Goal: Task Accomplishment & Management: Complete application form

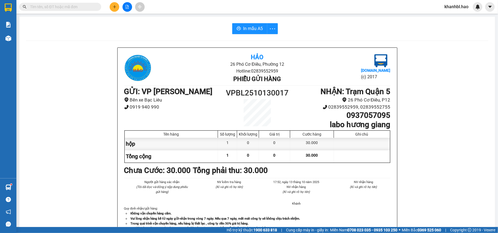
click at [68, 7] on input "text" at bounding box center [62, 7] width 64 height 6
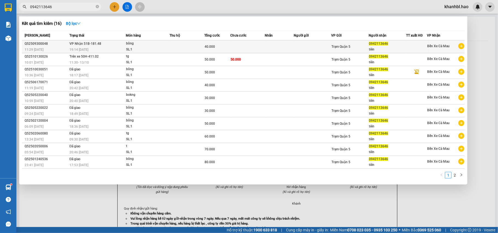
type input "0942113646"
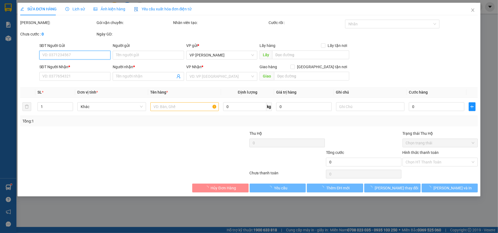
type input "0942113646"
type input "tiên"
type input "40.000"
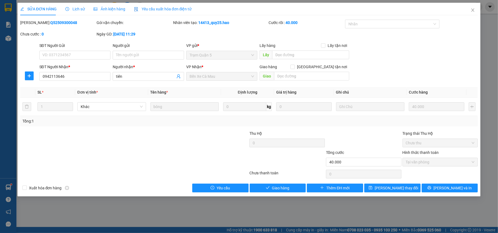
click at [110, 8] on span "Ảnh kiện hàng" at bounding box center [109, 9] width 32 height 4
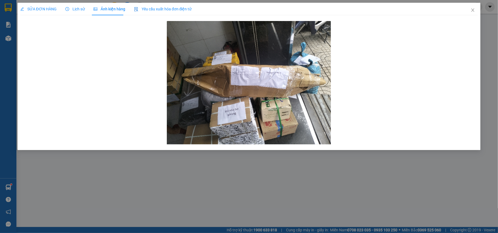
click at [77, 8] on span "Lịch sử" at bounding box center [74, 9] width 19 height 4
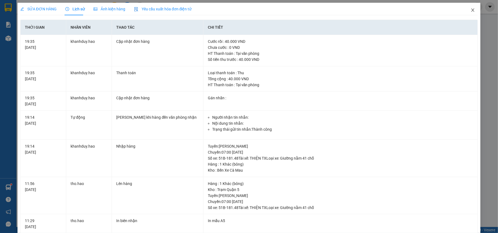
click at [470, 9] on icon "close" at bounding box center [472, 10] width 4 height 4
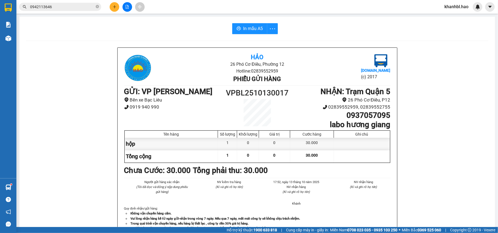
click at [57, 8] on input "0942113646" at bounding box center [62, 7] width 64 height 6
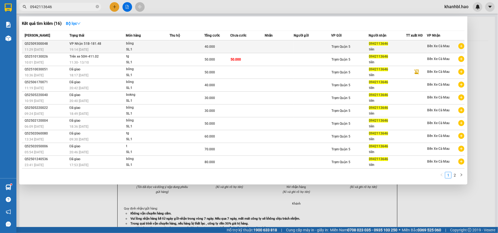
click at [355, 46] on div "Trạm Quận 5" at bounding box center [349, 47] width 37 height 6
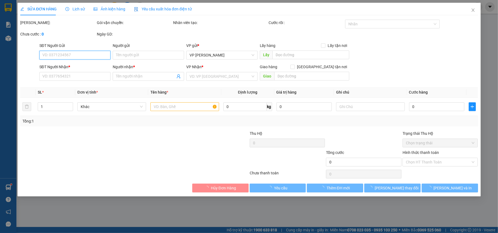
type input "0942113646"
type input "tiên"
type input "40.000"
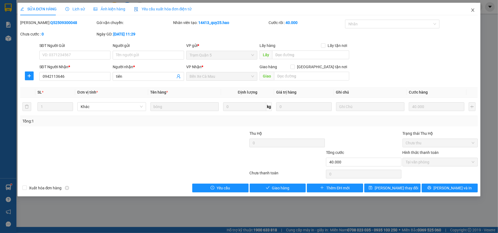
click at [472, 10] on icon "close" at bounding box center [472, 9] width 3 height 3
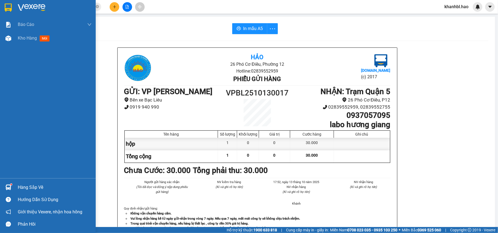
click at [8, 4] on img at bounding box center [8, 8] width 7 height 8
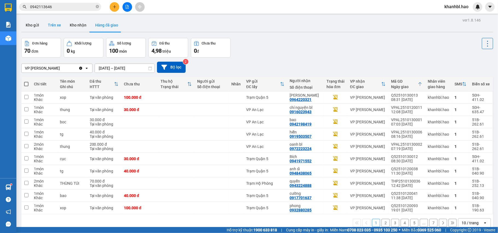
click at [54, 26] on button "Trên xe" at bounding box center [54, 25] width 22 height 13
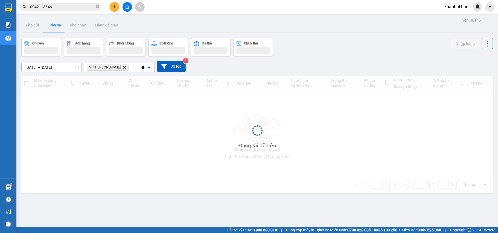
click at [54, 26] on button "Trên xe" at bounding box center [54, 25] width 22 height 13
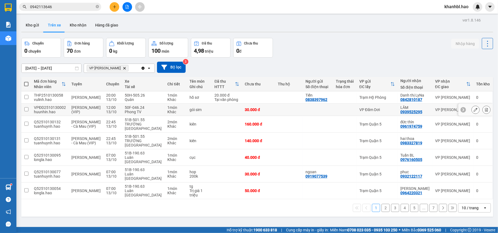
click at [341, 116] on td at bounding box center [344, 110] width 23 height 12
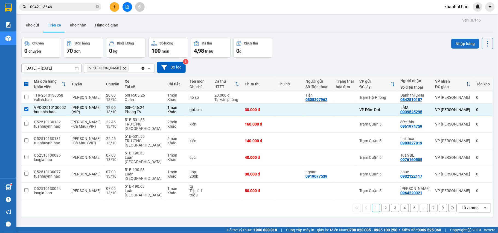
click at [459, 42] on button "Nhập hàng" at bounding box center [465, 44] width 28 height 10
checkbox input "false"
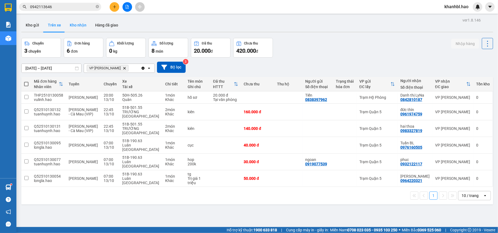
drag, startPoint x: 81, startPoint y: 26, endPoint x: 86, endPoint y: 25, distance: 4.2
click at [82, 26] on button "Kho nhận" at bounding box center [77, 25] width 25 height 13
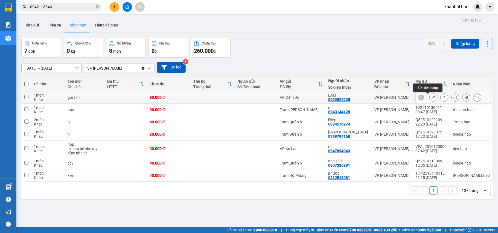
click at [431, 97] on icon at bounding box center [433, 98] width 4 height 4
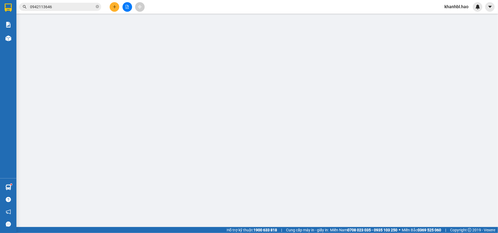
type input "0939525295"
type input "LÂM"
type input "30.000"
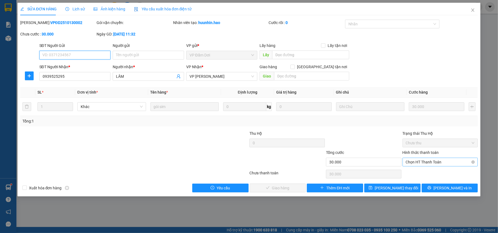
click at [418, 164] on span "Chọn HT Thanh Toán" at bounding box center [439, 162] width 69 height 8
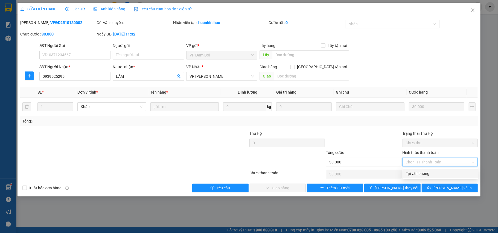
click at [418, 173] on div "Tại văn phòng" at bounding box center [439, 174] width 69 height 6
type input "0"
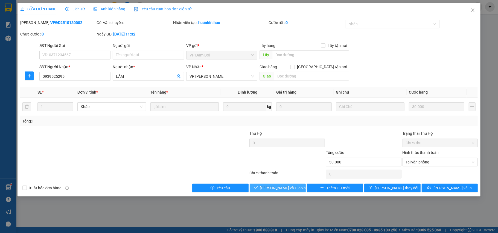
drag, startPoint x: 263, startPoint y: 187, endPoint x: 267, endPoint y: 186, distance: 3.3
click at [265, 187] on button "[PERSON_NAME] và Giao hàng" at bounding box center [277, 188] width 56 height 9
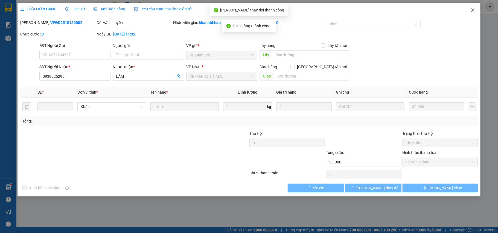
click at [473, 10] on icon "close" at bounding box center [472, 10] width 4 height 4
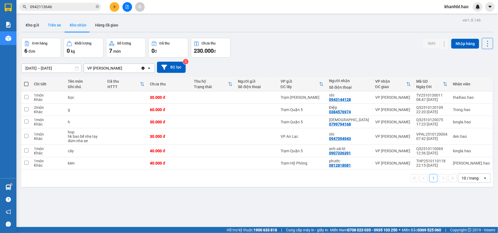
click at [55, 22] on button "Trên xe" at bounding box center [54, 25] width 22 height 13
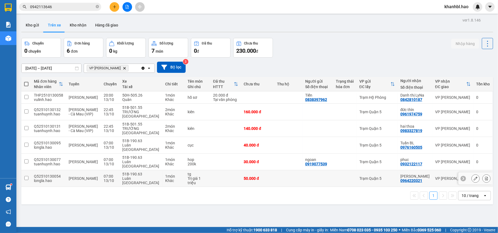
click at [409, 179] on div "0964220321" at bounding box center [411, 181] width 22 height 4
click at [432, 172] on td "VP [PERSON_NAME]" at bounding box center [452, 179] width 41 height 17
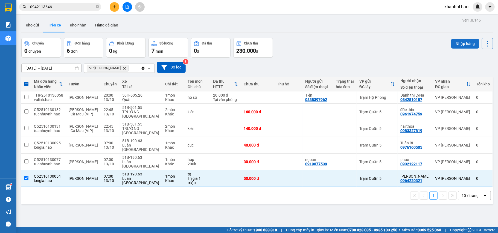
click at [460, 44] on button "Nhập hàng" at bounding box center [465, 44] width 28 height 10
checkbox input "false"
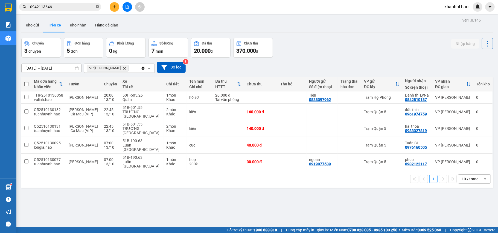
click at [98, 7] on icon "close-circle" at bounding box center [97, 6] width 3 height 3
click at [72, 22] on button "Kho nhận" at bounding box center [77, 25] width 25 height 13
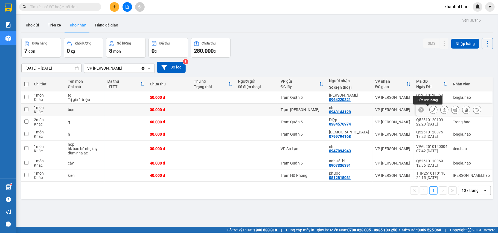
click at [431, 111] on icon at bounding box center [433, 110] width 4 height 4
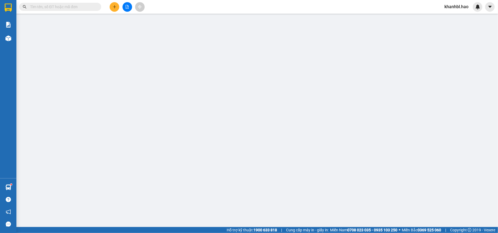
type input "0943144128"
type input "nhi"
type input "30.000"
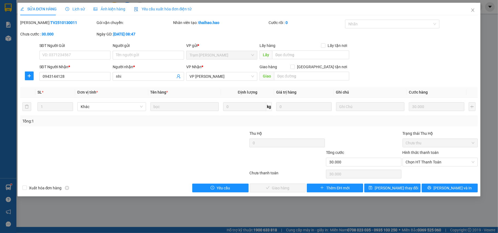
click at [99, 8] on span "Ảnh kiện hàng" at bounding box center [109, 9] width 32 height 4
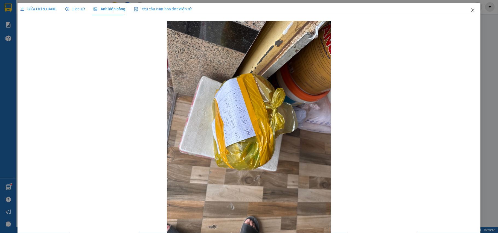
click at [470, 8] on icon "close" at bounding box center [472, 10] width 4 height 4
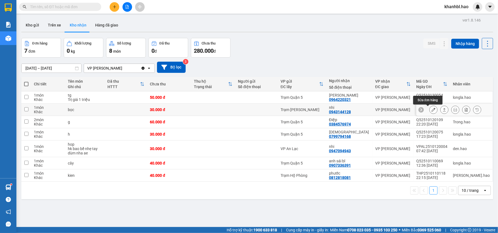
click at [431, 110] on icon at bounding box center [433, 110] width 4 height 4
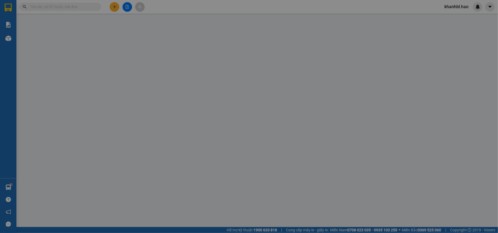
type input "0943144128"
type input "nhi"
type input "30.000"
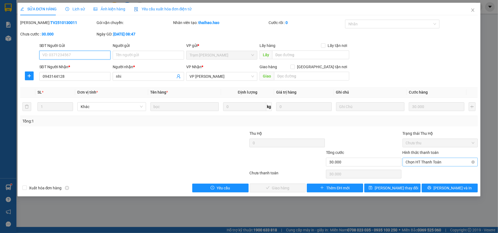
click at [449, 165] on span "Chọn HT Thanh Toán" at bounding box center [439, 162] width 69 height 8
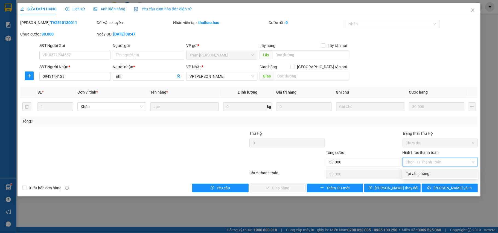
drag, startPoint x: 425, startPoint y: 173, endPoint x: 406, endPoint y: 173, distance: 18.9
click at [422, 173] on div "Tại văn phòng" at bounding box center [439, 174] width 69 height 6
type input "0"
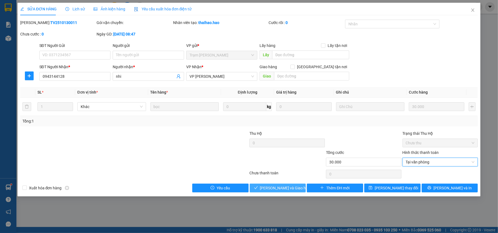
click at [281, 190] on span "[PERSON_NAME] và Giao hàng" at bounding box center [286, 188] width 52 height 6
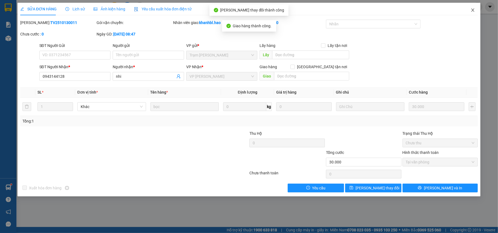
click at [471, 11] on icon "close" at bounding box center [472, 10] width 4 height 4
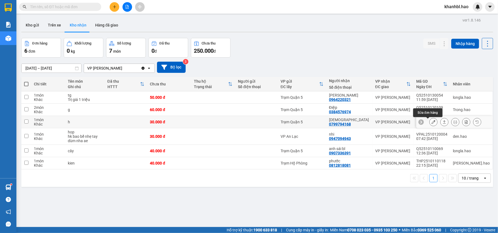
click at [431, 122] on icon at bounding box center [433, 122] width 4 height 4
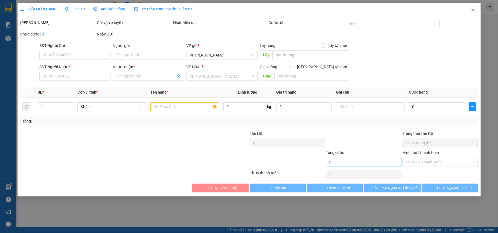
type input "0799794168"
type input "[DEMOGRAPHIC_DATA]"
type input "30.000"
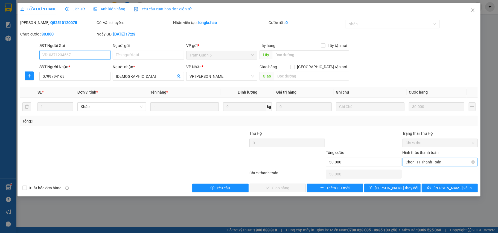
click at [410, 163] on span "Chọn HT Thanh Toán" at bounding box center [439, 162] width 69 height 8
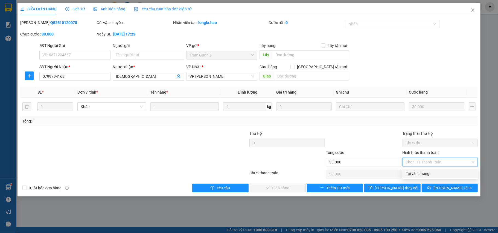
click at [407, 173] on div "Tại văn phòng" at bounding box center [439, 174] width 69 height 6
type input "0"
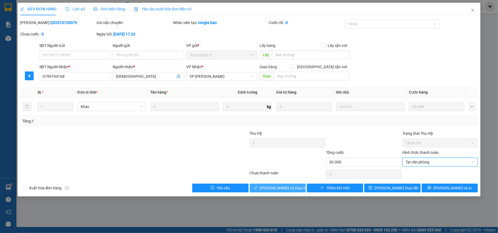
click at [279, 189] on span "[PERSON_NAME] và Giao hàng" at bounding box center [286, 188] width 52 height 6
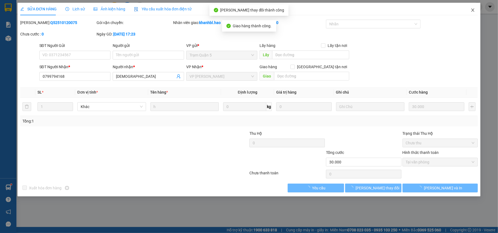
click at [473, 10] on icon "close" at bounding box center [472, 10] width 4 height 4
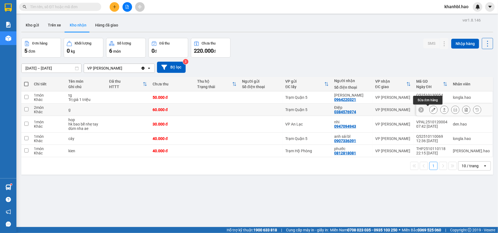
click at [431, 108] on icon at bounding box center [433, 110] width 4 height 4
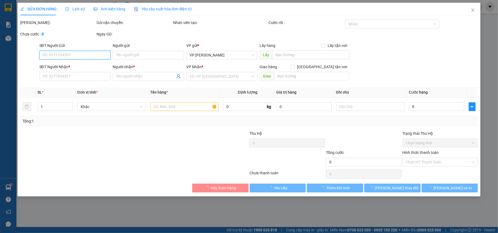
type input "0384576974"
type input "Điệp"
type input "60.000"
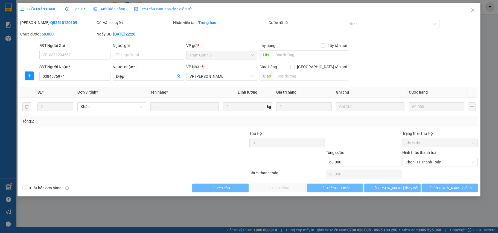
click at [121, 8] on span "Ảnh kiện hàng" at bounding box center [109, 9] width 32 height 4
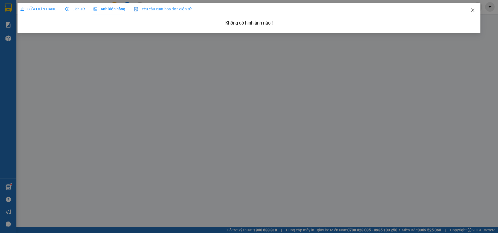
click at [474, 11] on icon "close" at bounding box center [472, 10] width 4 height 4
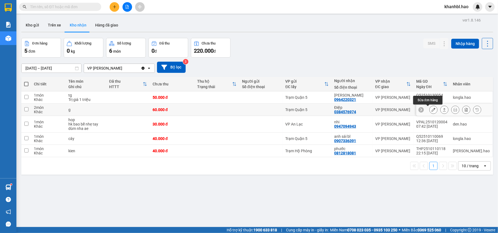
click at [431, 109] on icon at bounding box center [433, 110] width 4 height 4
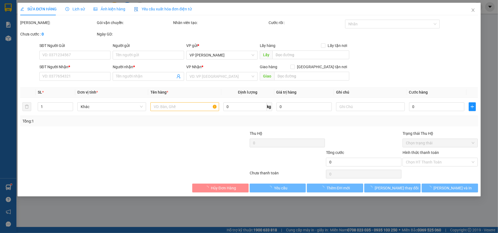
type input "0384576974"
type input "Điệp"
type input "60.000"
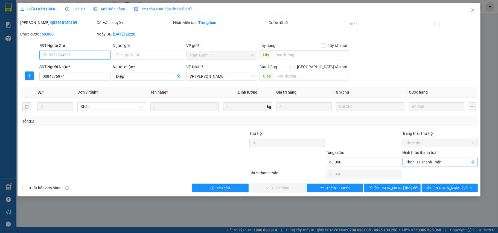
click at [415, 165] on span "Chọn HT Thanh Toán" at bounding box center [439, 162] width 69 height 8
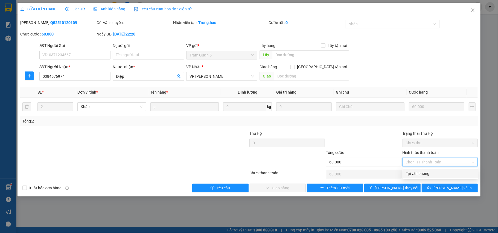
drag, startPoint x: 414, startPoint y: 175, endPoint x: 390, endPoint y: 175, distance: 24.0
click at [409, 175] on div "Tại văn phòng" at bounding box center [439, 174] width 69 height 6
type input "0"
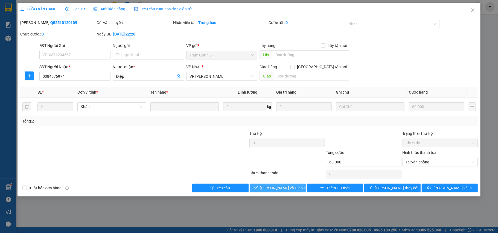
drag, startPoint x: 292, startPoint y: 188, endPoint x: 325, endPoint y: 170, distance: 37.7
click at [293, 188] on span "[PERSON_NAME] và Giao hàng" at bounding box center [286, 188] width 52 height 6
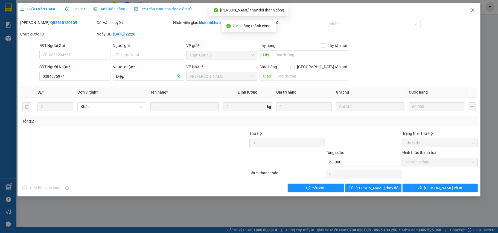
click at [472, 11] on icon "close" at bounding box center [472, 10] width 4 height 4
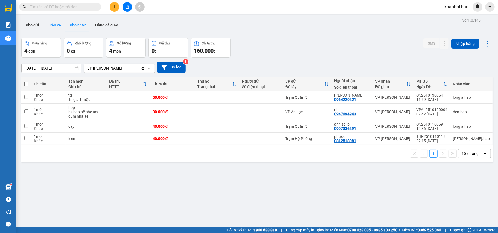
click at [55, 22] on button "Trên xe" at bounding box center [54, 25] width 22 height 13
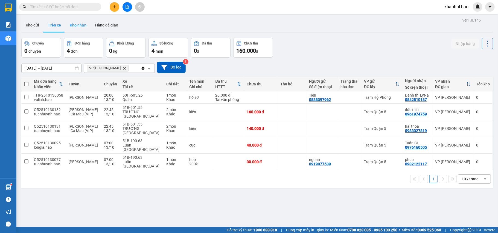
click at [84, 20] on button "Kho nhận" at bounding box center [77, 25] width 25 height 13
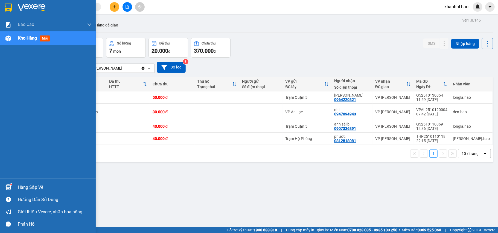
click at [5, 4] on img at bounding box center [8, 8] width 7 height 8
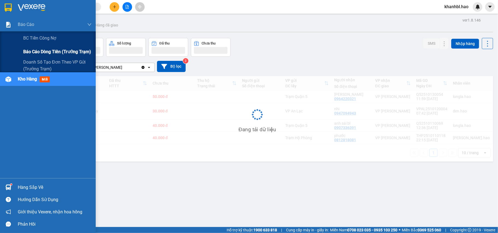
click at [25, 53] on span "Báo cáo dòng tiền (trưởng trạm)" at bounding box center [57, 51] width 68 height 7
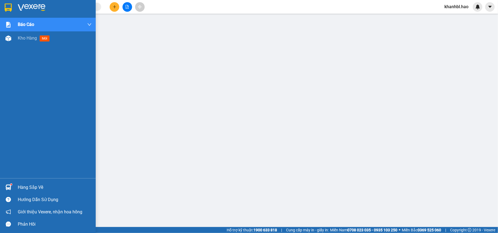
click at [10, 9] on img at bounding box center [8, 8] width 7 height 8
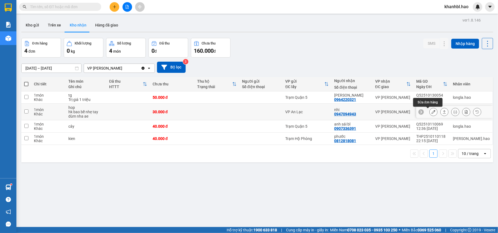
click at [431, 113] on icon at bounding box center [433, 112] width 4 height 4
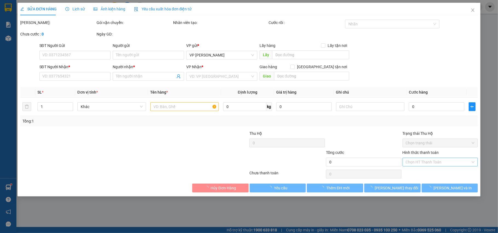
type input "0947094943"
type input "nhi"
type input "30.000"
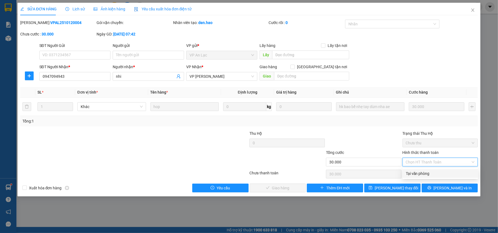
click at [420, 173] on div "Tại văn phòng" at bounding box center [439, 174] width 69 height 6
type input "0"
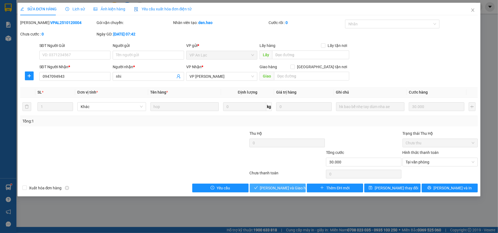
click at [299, 189] on button "[PERSON_NAME] và Giao hàng" at bounding box center [277, 188] width 56 height 9
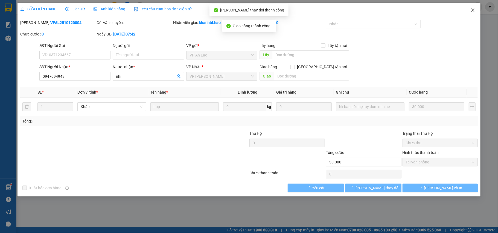
click at [472, 10] on icon "close" at bounding box center [472, 10] width 4 height 4
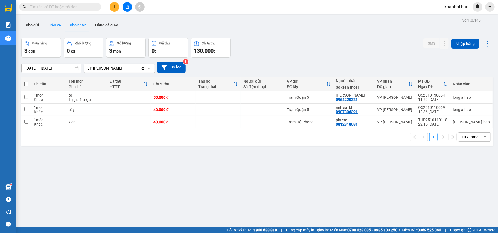
click at [52, 22] on button "Trên xe" at bounding box center [54, 25] width 22 height 13
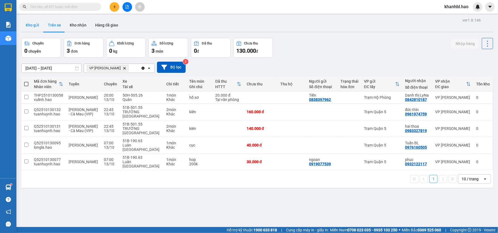
click at [38, 25] on button "Kho gửi" at bounding box center [32, 25] width 22 height 13
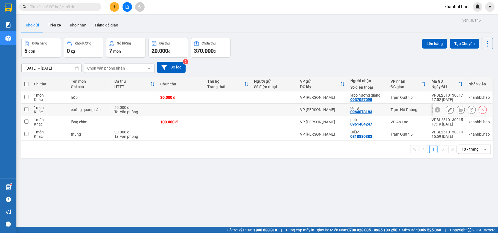
click at [26, 110] on input "checkbox" at bounding box center [26, 109] width 4 height 4
checkbox input "true"
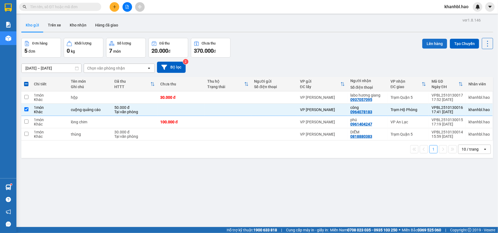
click at [431, 43] on button "Lên hàng" at bounding box center [434, 44] width 25 height 10
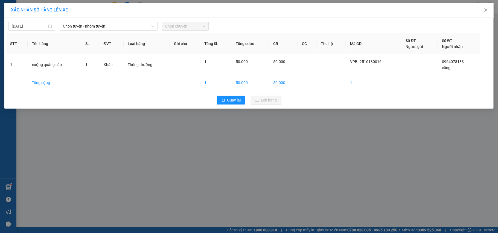
drag, startPoint x: 114, startPoint y: 22, endPoint x: 90, endPoint y: 20, distance: 24.1
click at [113, 22] on span "Chọn tuyến - nhóm tuyến" at bounding box center [108, 26] width 91 height 8
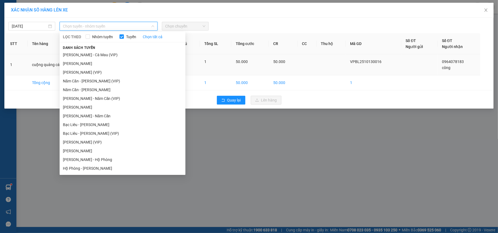
click at [88, 55] on li "[PERSON_NAME] - Cà Mau (VIP)" at bounding box center [123, 55] width 126 height 9
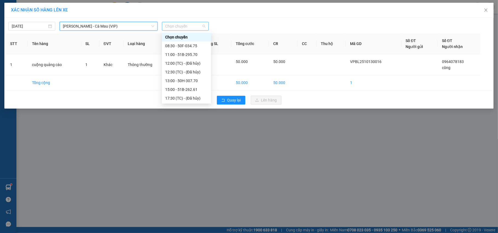
click at [203, 23] on span "Chọn chuyến" at bounding box center [185, 26] width 40 height 8
drag, startPoint x: 186, startPoint y: 48, endPoint x: 189, endPoint y: 49, distance: 3.2
click at [187, 48] on div "08:30 - 50F-034.75" at bounding box center [186, 46] width 43 height 6
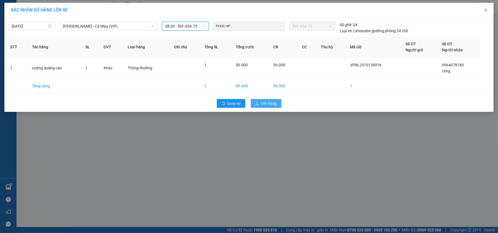
click at [271, 105] on span "Lên hàng" at bounding box center [269, 104] width 16 height 6
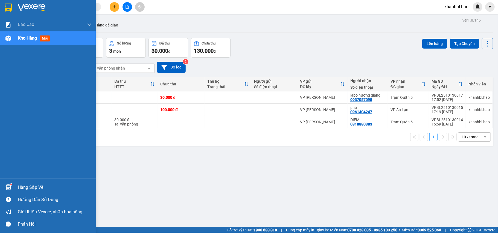
click at [7, 5] on img at bounding box center [8, 8] width 7 height 8
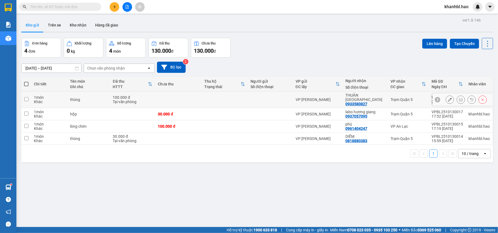
click at [397, 99] on div "Trạm Quận 5" at bounding box center [408, 100] width 36 height 4
checkbox input "true"
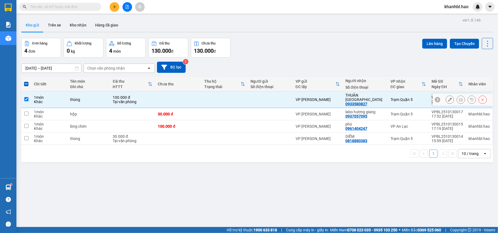
click at [446, 98] on button at bounding box center [450, 100] width 8 height 10
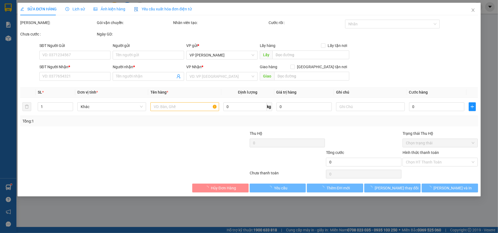
type input "0933580827"
type input "THUẬN [GEOGRAPHIC_DATA]"
type input "100.000"
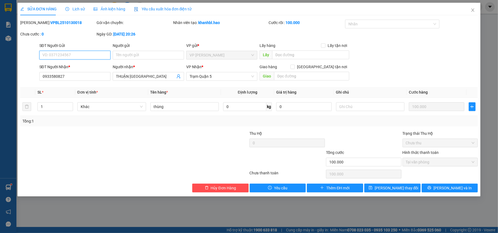
click at [416, 164] on span "Tại văn phòng" at bounding box center [439, 162] width 69 height 8
click at [474, 8] on span "Close" at bounding box center [472, 10] width 15 height 15
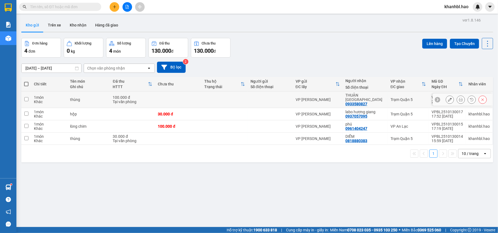
click at [448, 98] on icon at bounding box center [450, 100] width 4 height 4
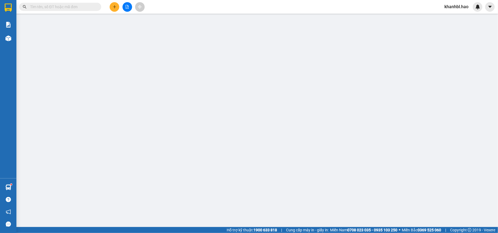
type input "0933580827"
type input "THUẬN [GEOGRAPHIC_DATA]"
type input "100.000"
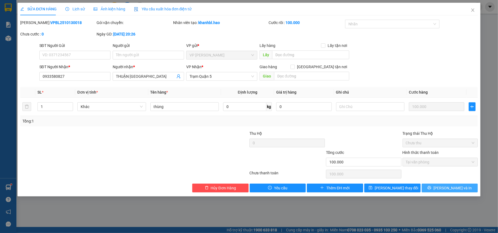
click at [449, 189] on span "[PERSON_NAME] và In" at bounding box center [452, 188] width 38 height 6
type input "0"
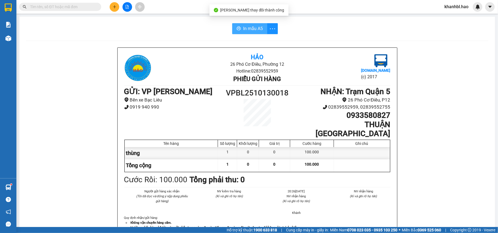
click at [255, 24] on button "In mẫu A5" at bounding box center [249, 28] width 35 height 11
click at [91, 3] on span at bounding box center [60, 7] width 82 height 8
click at [76, 6] on input "text" at bounding box center [62, 7] width 64 height 6
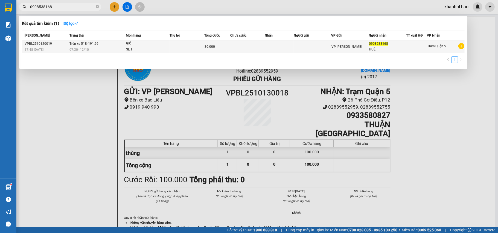
type input "0908538168"
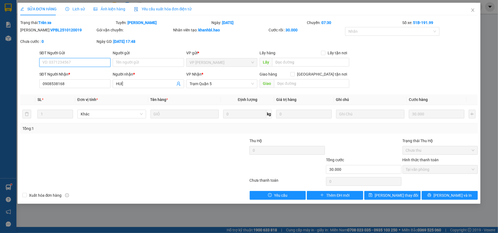
type input "0908538168"
type input "HUỆ"
type input "30.000"
click at [108, 7] on span "Ảnh kiện hàng" at bounding box center [109, 9] width 32 height 4
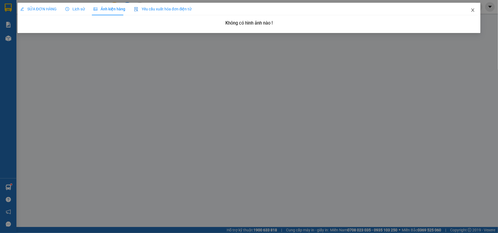
click at [472, 9] on icon "close" at bounding box center [472, 10] width 4 height 4
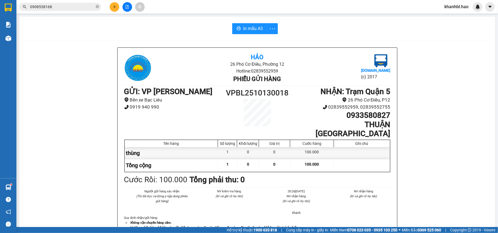
click at [64, 6] on input "0908538168" at bounding box center [62, 7] width 64 height 6
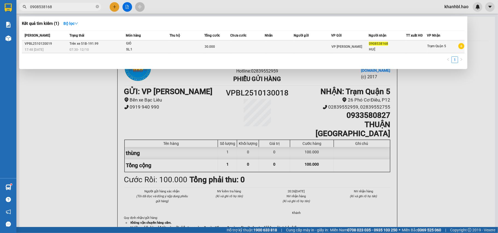
click at [90, 48] on div "07:30 [DATE]" at bounding box center [97, 50] width 56 height 6
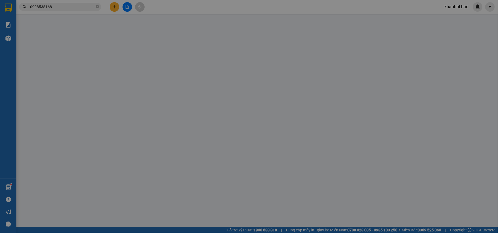
type input "0908538168"
type input "HUỆ"
type input "30.000"
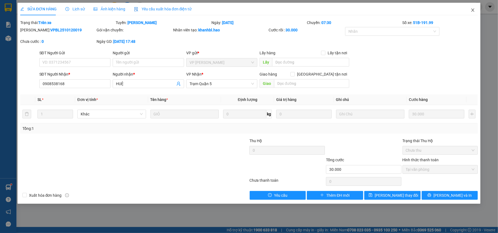
click at [472, 10] on icon "close" at bounding box center [472, 10] width 4 height 4
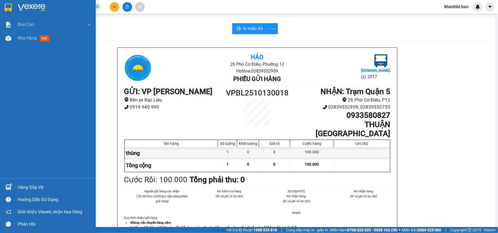
click at [5, 7] on img at bounding box center [8, 8] width 7 height 8
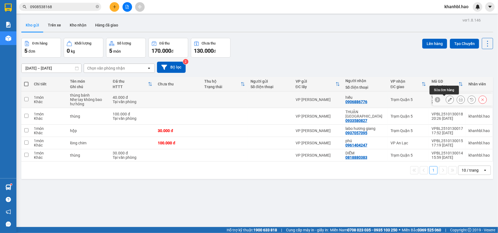
click at [448, 99] on icon at bounding box center [450, 100] width 4 height 4
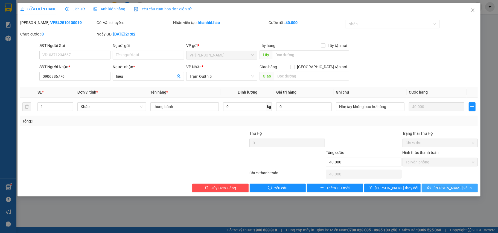
click at [446, 190] on span "[PERSON_NAME] và In" at bounding box center [452, 188] width 38 height 6
type input "0"
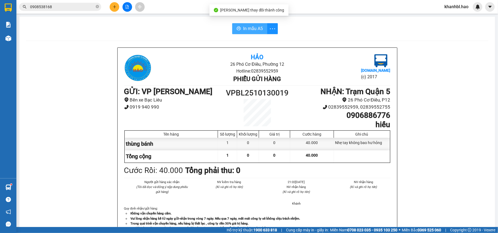
drag, startPoint x: 254, startPoint y: 28, endPoint x: 253, endPoint y: 31, distance: 2.8
click at [254, 29] on span "In mẫu A5" at bounding box center [253, 28] width 20 height 7
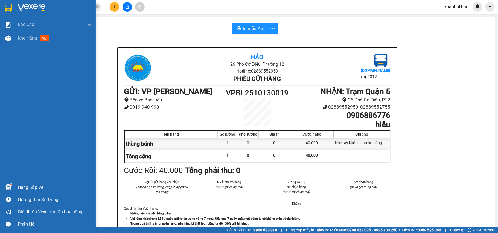
click at [8, 5] on img at bounding box center [8, 8] width 7 height 8
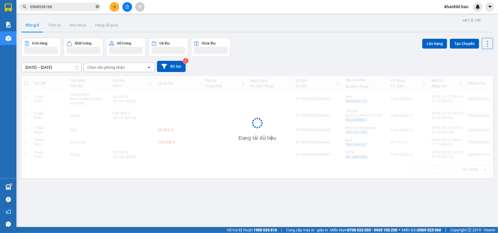
click at [96, 7] on icon "close-circle" at bounding box center [97, 6] width 3 height 3
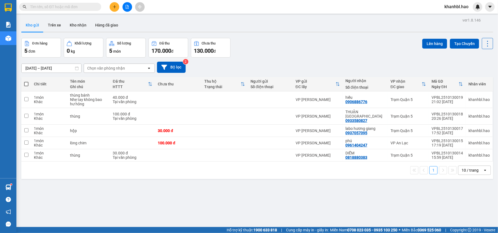
click at [35, 25] on button "Kho gửi" at bounding box center [32, 25] width 22 height 13
click at [26, 84] on span at bounding box center [26, 84] width 4 height 4
click at [26, 81] on input "checkbox" at bounding box center [26, 81] width 0 height 0
checkbox input "true"
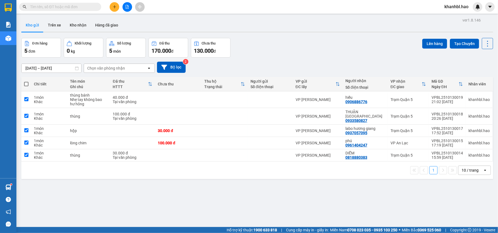
checkbox input "true"
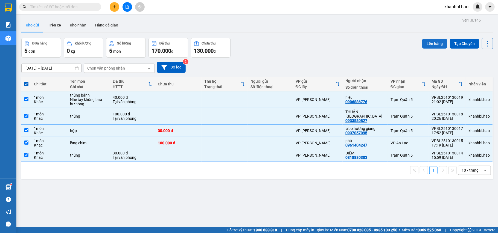
click at [427, 46] on button "Lên hàng" at bounding box center [434, 44] width 25 height 10
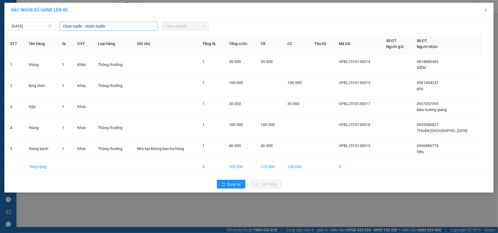
drag, startPoint x: 108, startPoint y: 25, endPoint x: 95, endPoint y: 26, distance: 13.1
click at [108, 25] on span "Chọn tuyến - nhóm tuyến" at bounding box center [108, 26] width 91 height 8
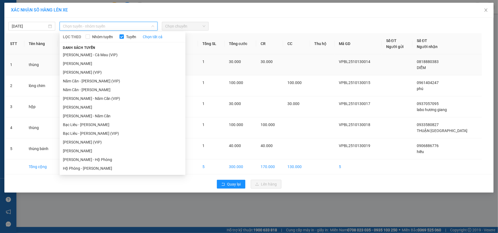
click at [81, 64] on li "[PERSON_NAME]" at bounding box center [123, 63] width 126 height 9
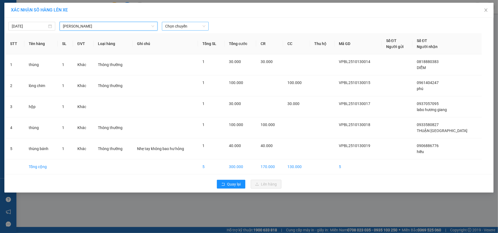
click at [183, 27] on span "Chọn chuyến" at bounding box center [185, 26] width 40 height 8
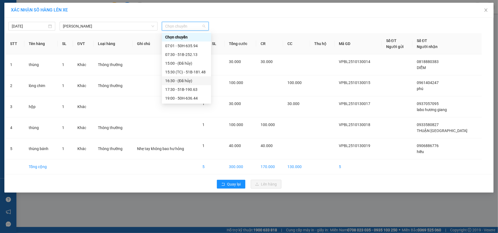
scroll to position [36, 0]
click at [188, 59] on div "19:00 - 50H-636.44" at bounding box center [186, 62] width 43 height 6
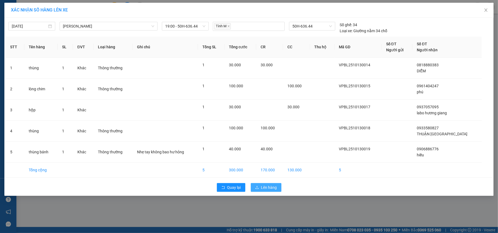
drag, startPoint x: 266, startPoint y: 191, endPoint x: 263, endPoint y: 186, distance: 6.0
click at [266, 191] on span "Lên hàng" at bounding box center [269, 188] width 16 height 6
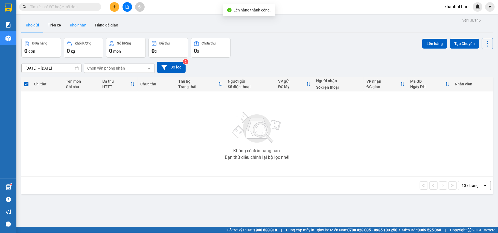
click at [80, 26] on button "Kho nhận" at bounding box center [77, 25] width 25 height 13
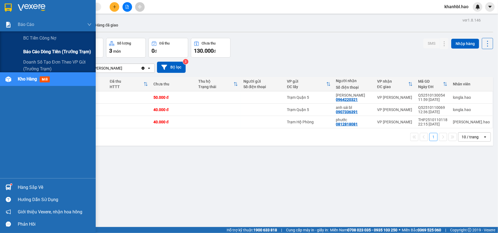
drag, startPoint x: 37, startPoint y: 49, endPoint x: 70, endPoint y: 52, distance: 33.5
click at [38, 49] on span "Báo cáo dòng tiền (trưởng trạm)" at bounding box center [57, 51] width 68 height 7
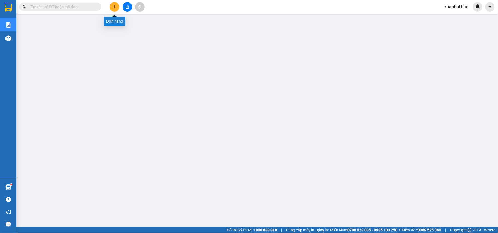
click at [114, 9] on button at bounding box center [115, 7] width 10 height 10
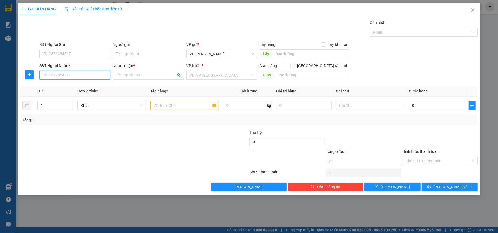
click at [92, 77] on input "SĐT Người Nhận *" at bounding box center [74, 75] width 71 height 9
type input "0384658735"
drag, startPoint x: 51, startPoint y: 88, endPoint x: 54, endPoint y: 89, distance: 3.7
click at [51, 88] on div "0384658735 - thủy" at bounding box center [75, 87] width 65 height 6
type input "thủy"
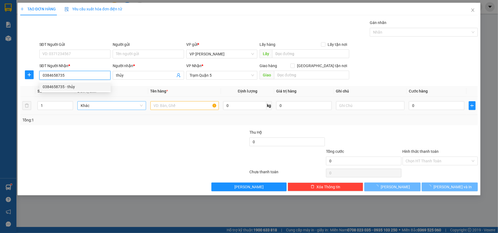
type input "30.000"
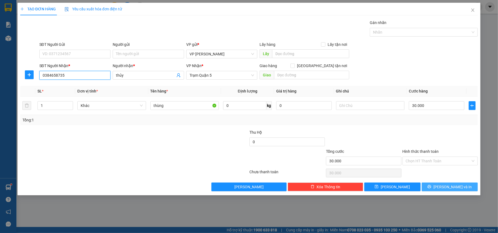
type input "0384658735"
click at [460, 189] on span "[PERSON_NAME] và In" at bounding box center [452, 187] width 38 height 6
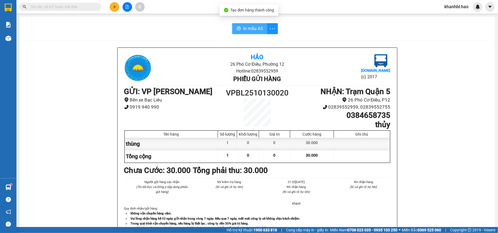
click at [248, 29] on span "In mẫu A5" at bounding box center [253, 28] width 20 height 7
